Goal: Find specific page/section: Find specific page/section

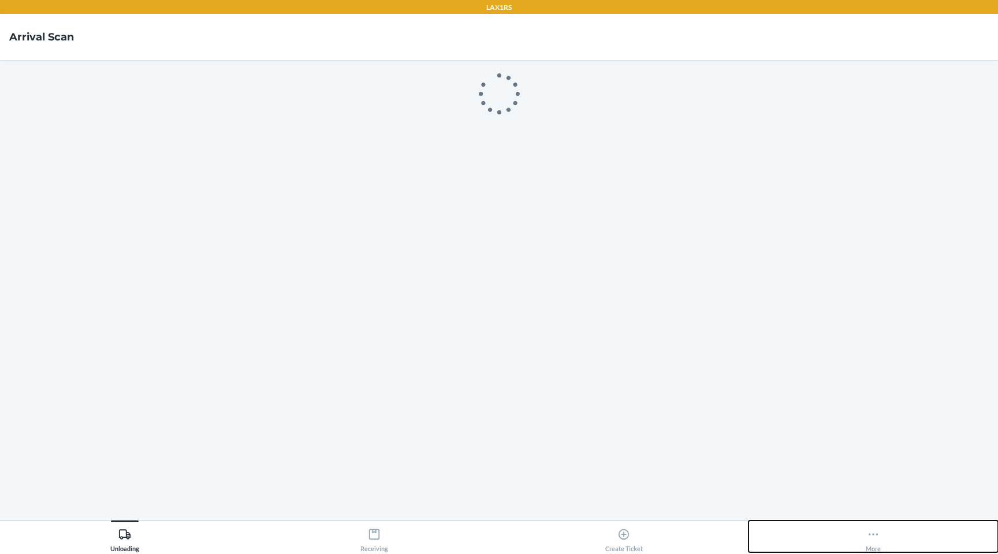
click at [863, 531] on button "More" at bounding box center [872, 536] width 249 height 32
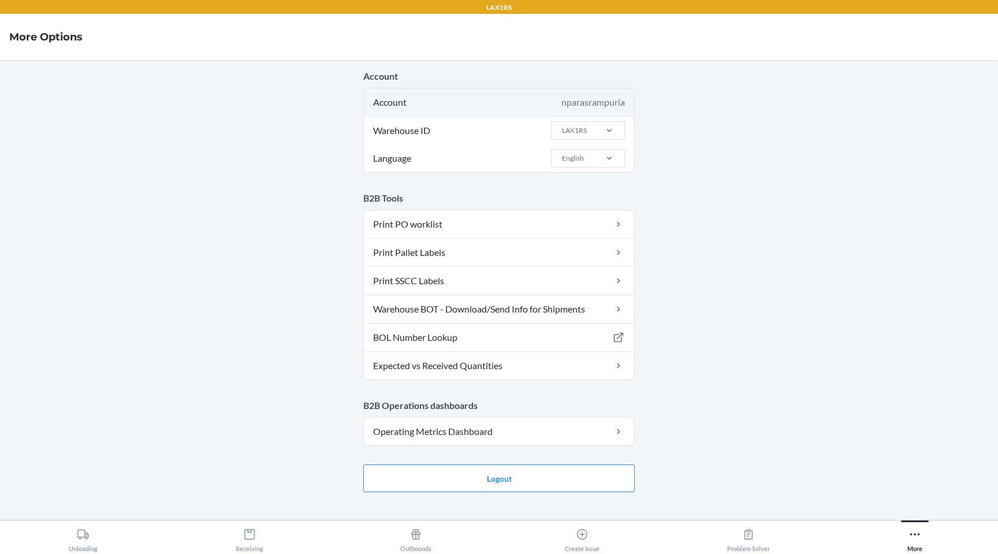
click at [599, 100] on div "nparasrampuria" at bounding box center [593, 102] width 64 height 14
click at [601, 105] on div "nparasrampuria" at bounding box center [593, 102] width 64 height 14
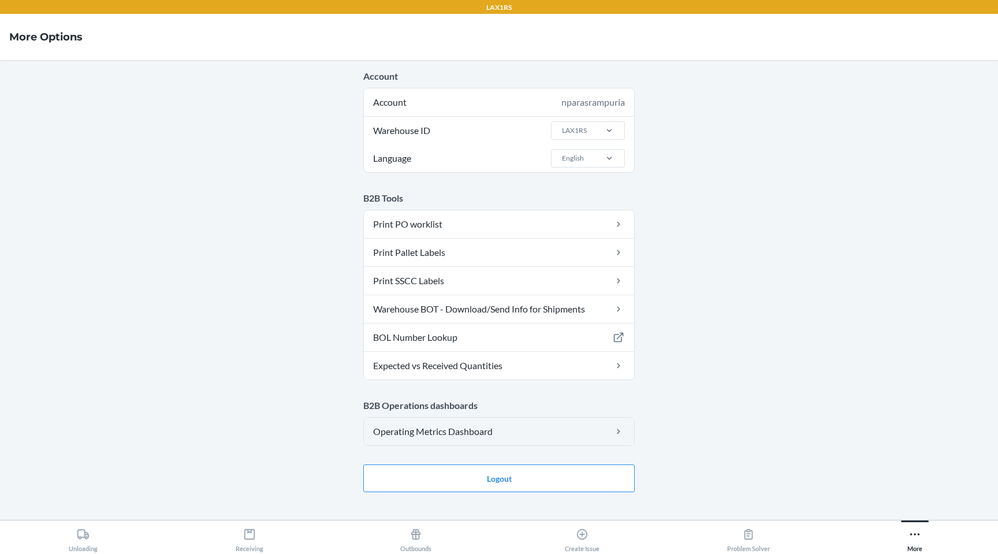
click at [472, 434] on link "Operating Metrics Dashboard" at bounding box center [499, 432] width 270 height 28
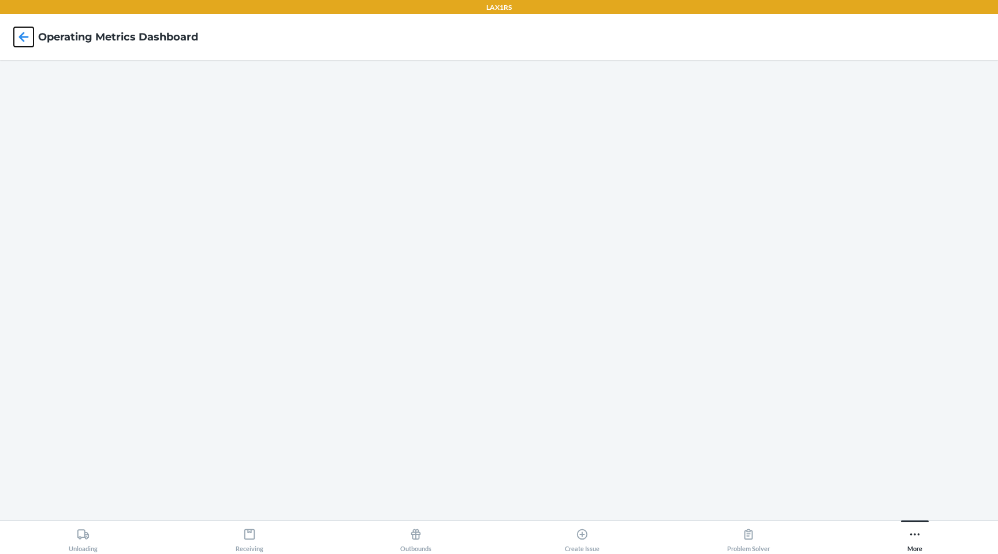
click at [26, 42] on icon at bounding box center [24, 37] width 20 height 20
